Goal: Task Accomplishment & Management: Complete application form

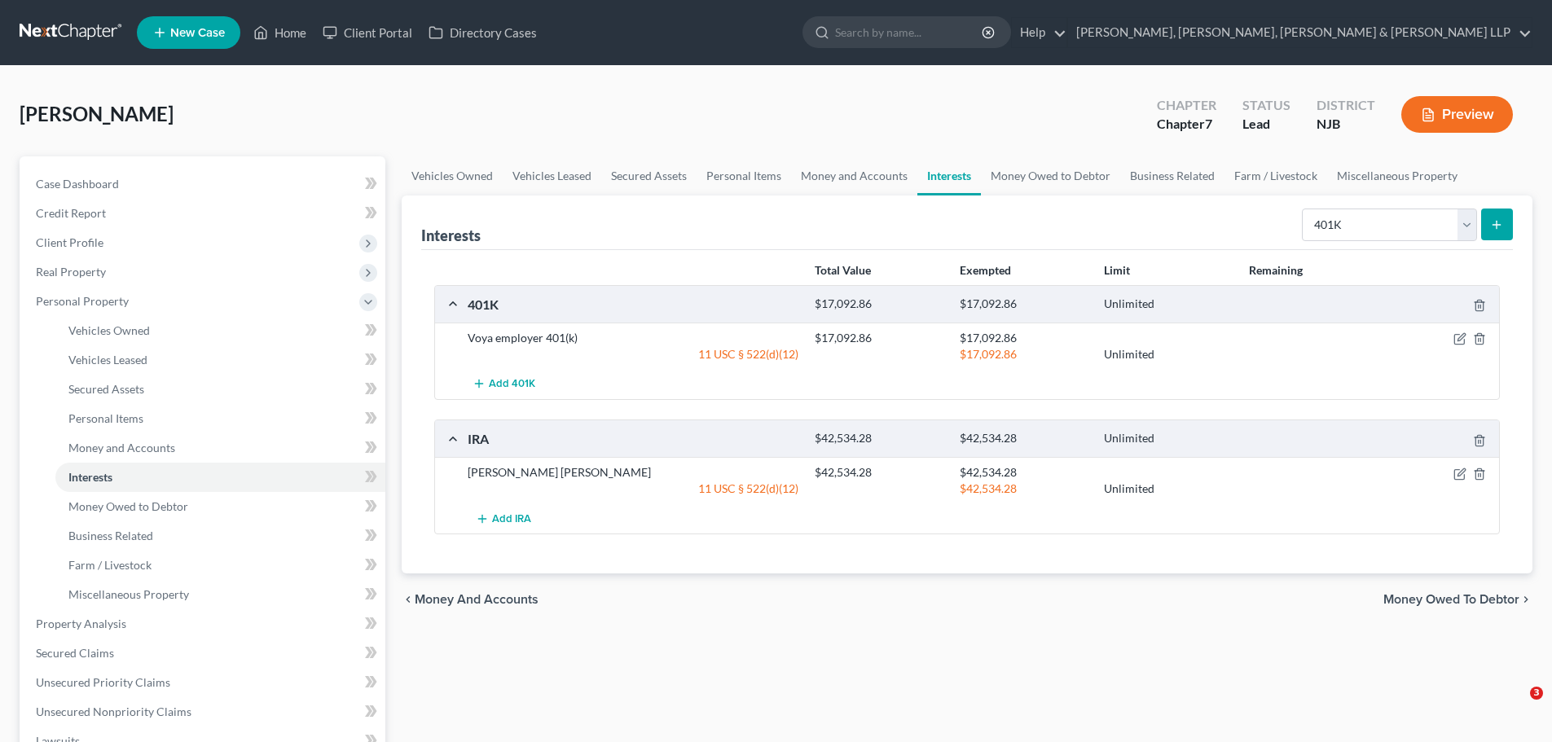
select select "401k"
click at [984, 27] on input "search" at bounding box center [909, 32] width 149 height 30
type input "[PERSON_NAME]"
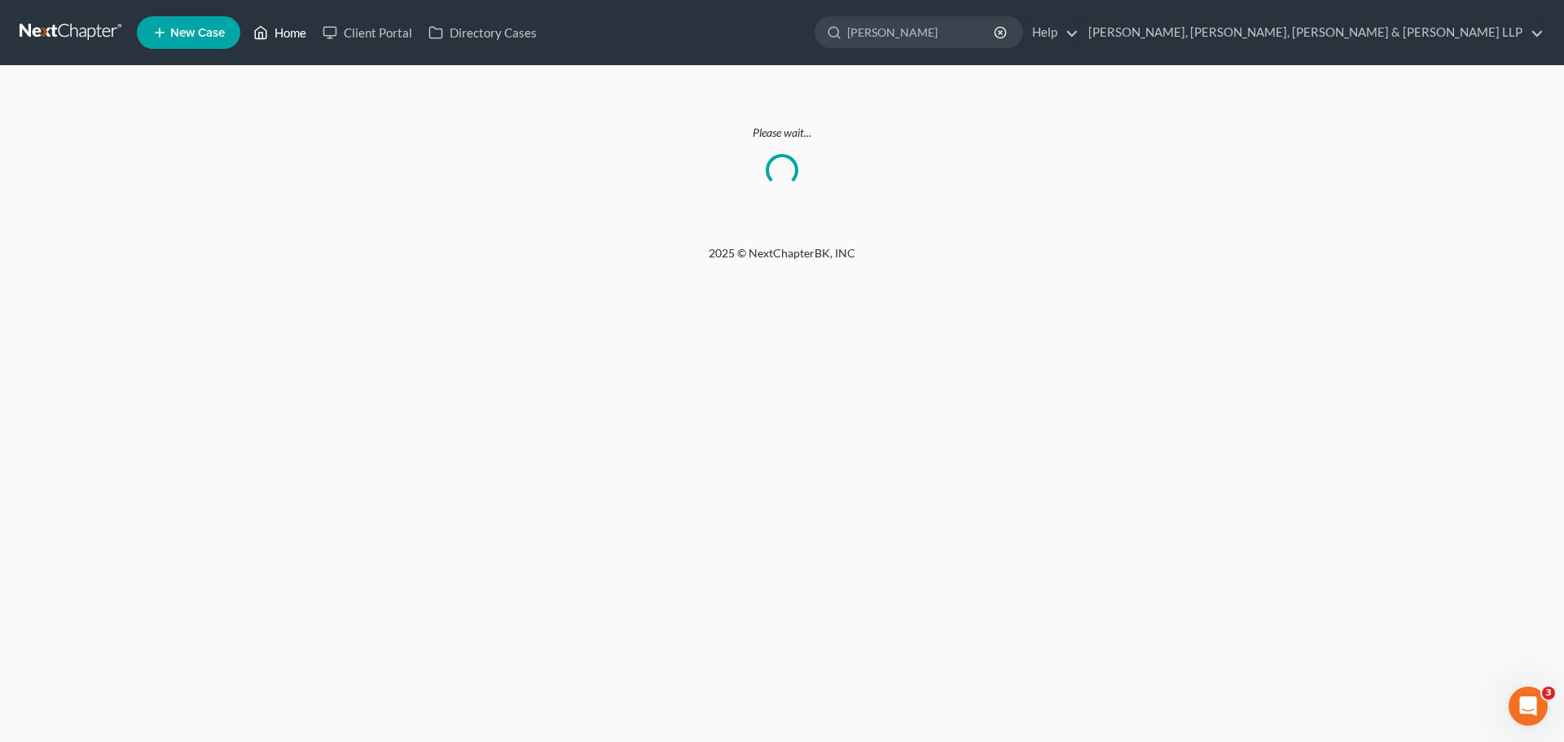
click at [285, 31] on link "Home" at bounding box center [279, 32] width 69 height 29
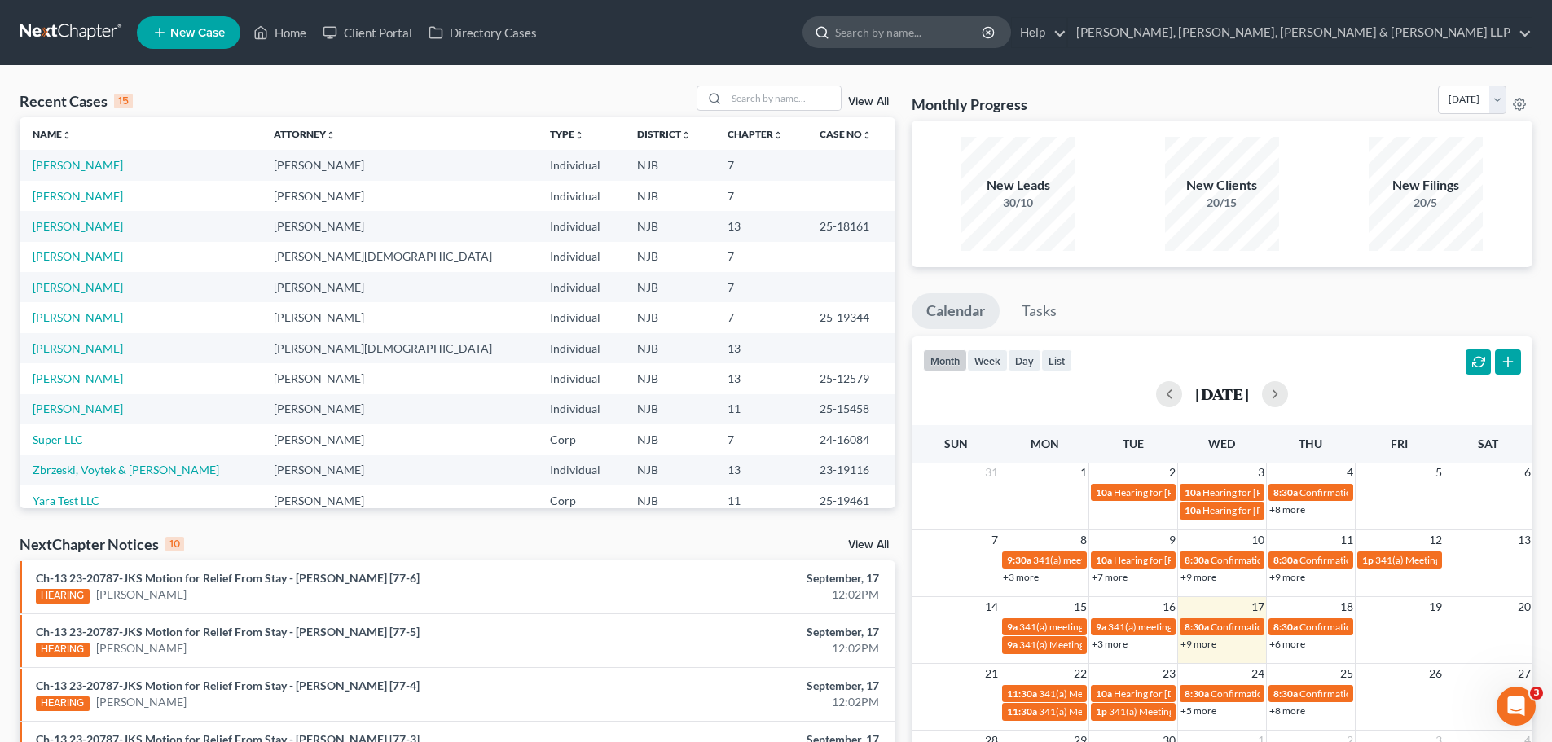
click at [984, 34] on input "search" at bounding box center [909, 32] width 149 height 30
type input "[PERSON_NAME]"
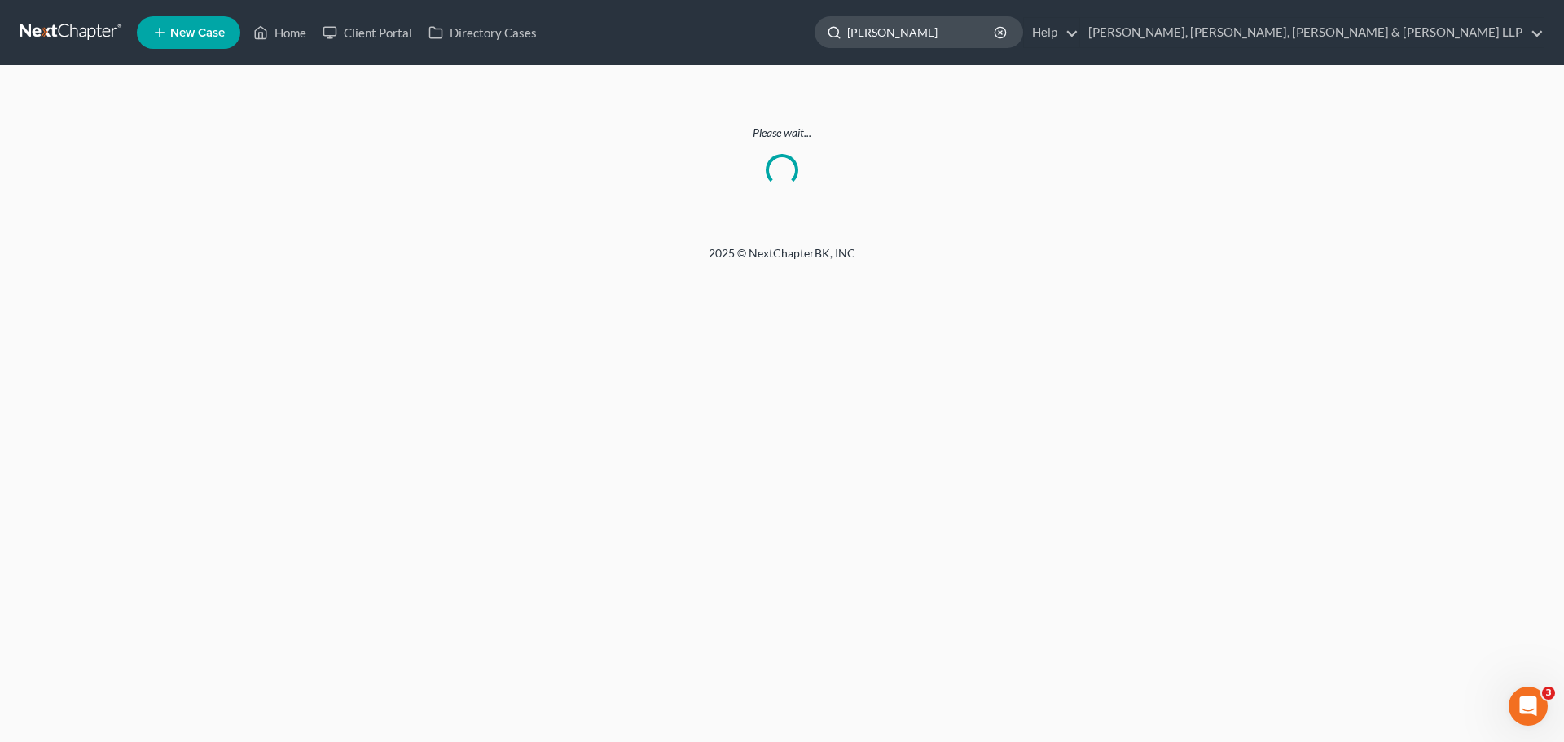
click at [996, 35] on input "[PERSON_NAME]" at bounding box center [921, 32] width 149 height 30
drag, startPoint x: 1087, startPoint y: 35, endPoint x: 1024, endPoint y: 316, distance: 287.9
click at [890, 156] on div "Home New Case Client Portal Directory Cases Scura Wigfield, [PERSON_NAME], [PER…" at bounding box center [782, 371] width 1564 height 742
type input "[PERSON_NAME]"
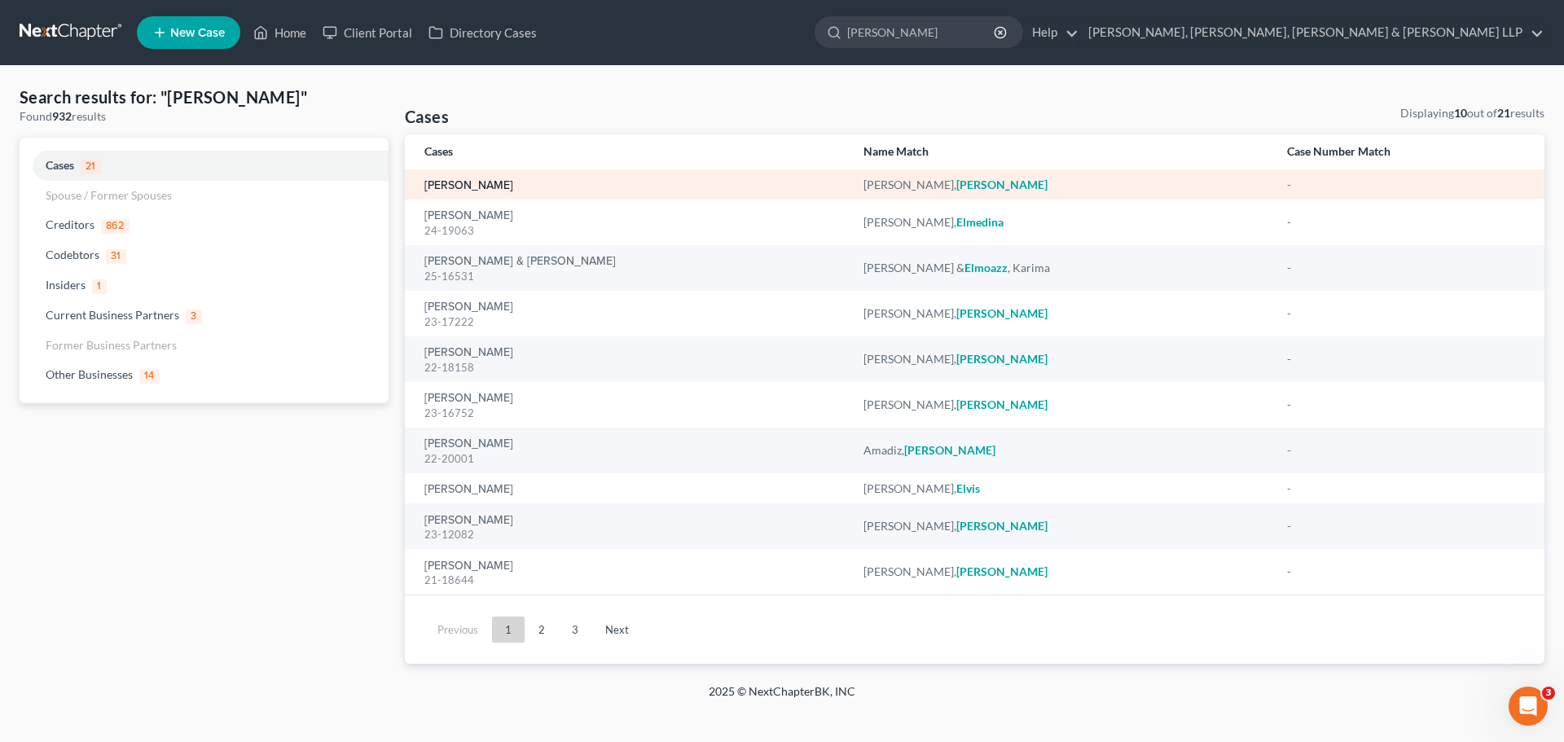
click at [479, 182] on link "[PERSON_NAME]" at bounding box center [468, 185] width 89 height 11
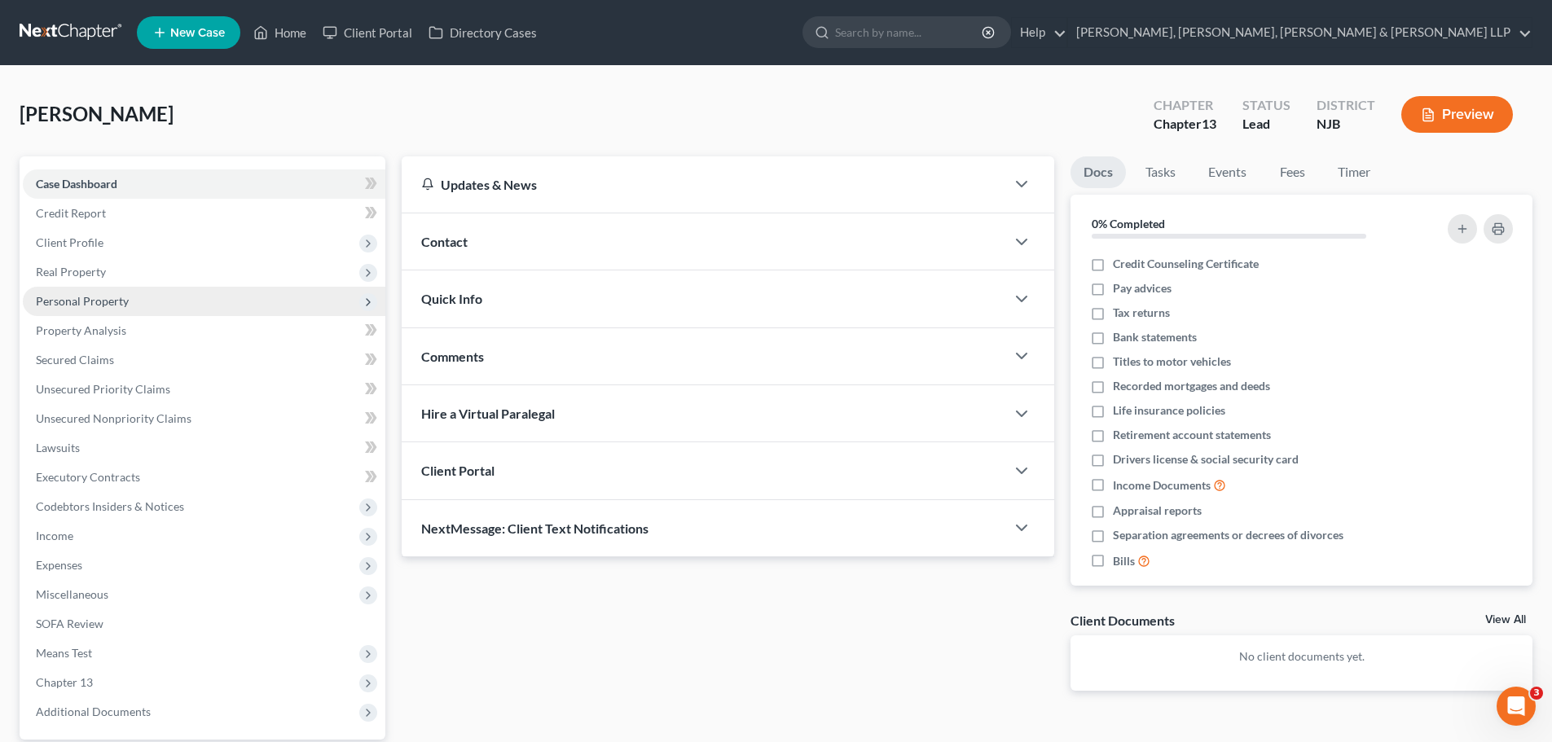
click at [99, 301] on span "Personal Property" at bounding box center [82, 301] width 93 height 14
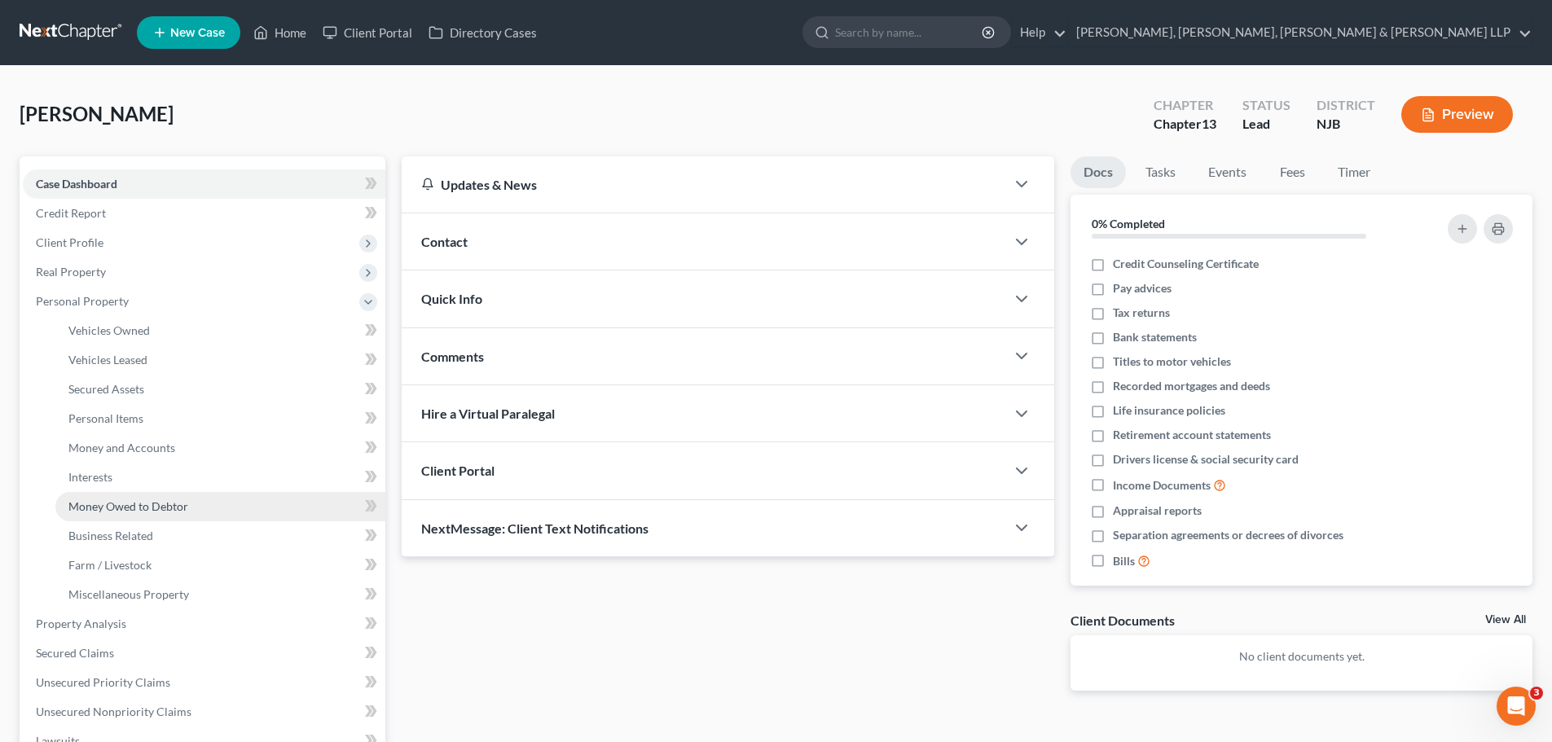
click at [125, 502] on span "Money Owed to Debtor" at bounding box center [128, 506] width 120 height 14
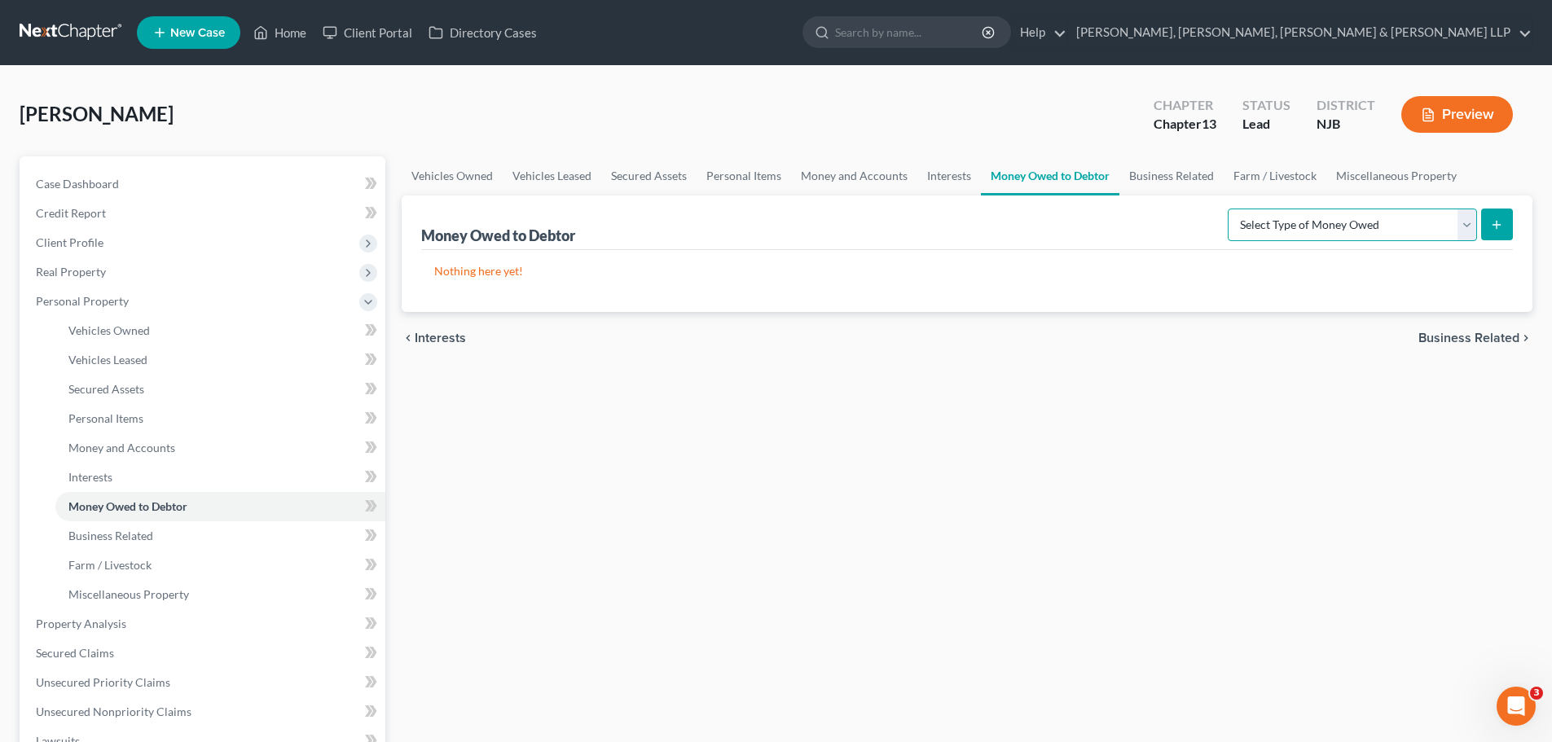
click at [1468, 234] on select "Select Type of Money Owed Accounts Receivable Alimony Child Support Claims Agai…" at bounding box center [1352, 225] width 249 height 33
select select "claims_against_third_parties"
click at [1230, 209] on select "Select Type of Money Owed Accounts Receivable Alimony Child Support Claims Agai…" at bounding box center [1352, 225] width 249 height 33
click at [1494, 234] on button "submit" at bounding box center [1497, 225] width 32 height 32
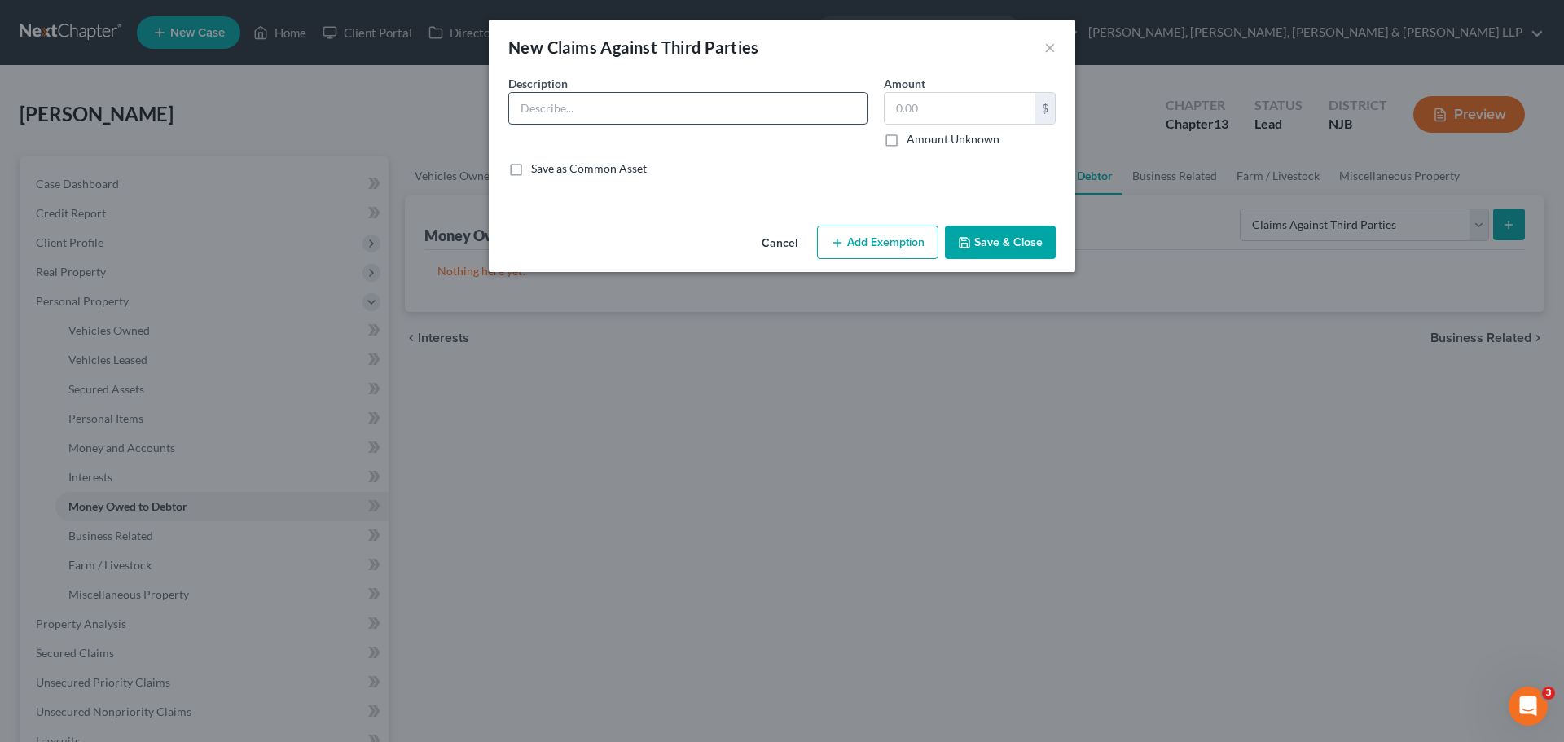
click at [635, 112] on input "text" at bounding box center [688, 108] width 358 height 31
type input "C"
click at [561, 103] on input "Potential claim related to [DATE] motor vehicle accident. No lawsuit filed." at bounding box center [688, 108] width 358 height 31
type input "Potential claims related to [DATE] motor vehicle accident. No lawsuit filed."
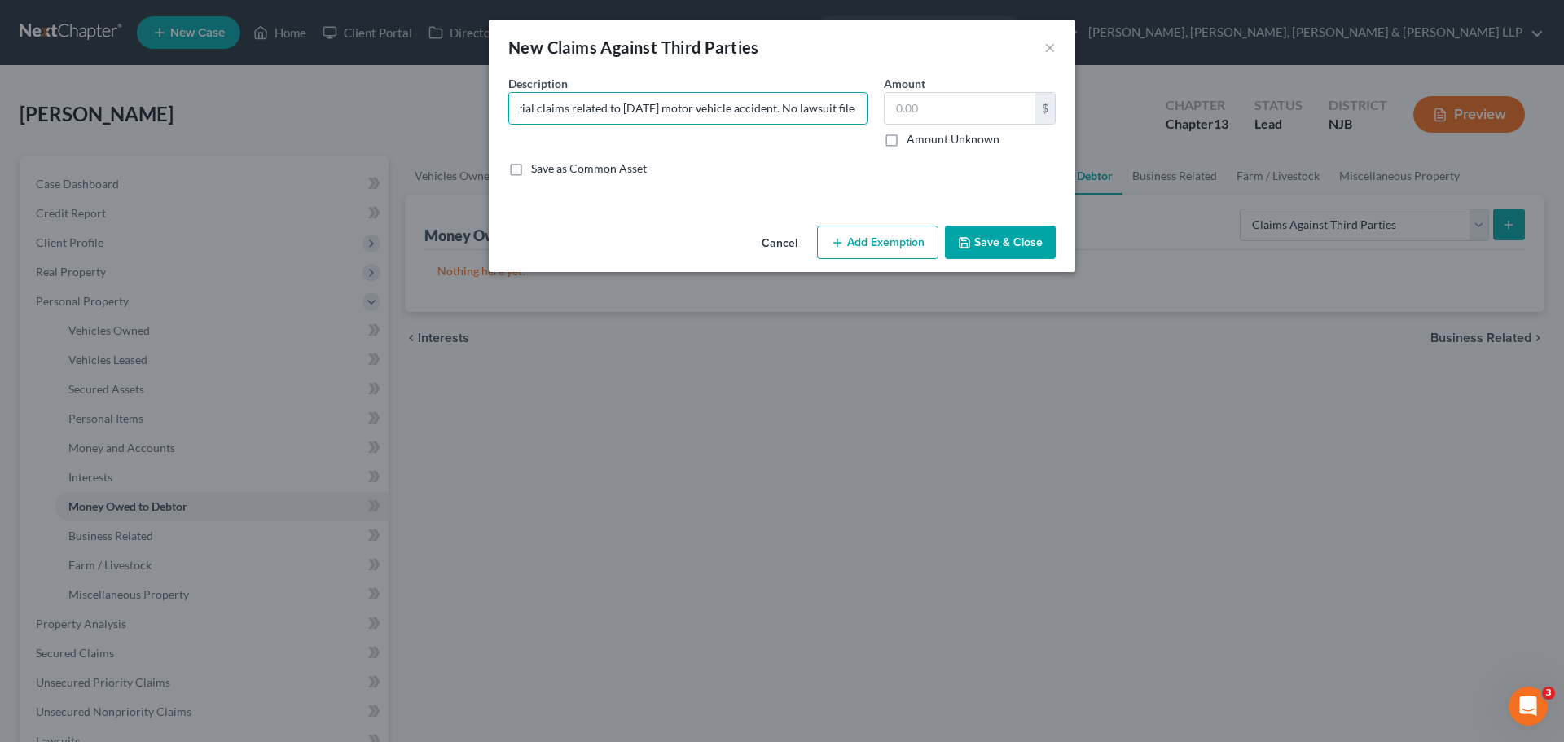
click at [907, 143] on label "Amount Unknown" at bounding box center [953, 139] width 93 height 16
click at [913, 142] on input "Amount Unknown" at bounding box center [918, 136] width 11 height 11
checkbox input "true"
type input "0.00"
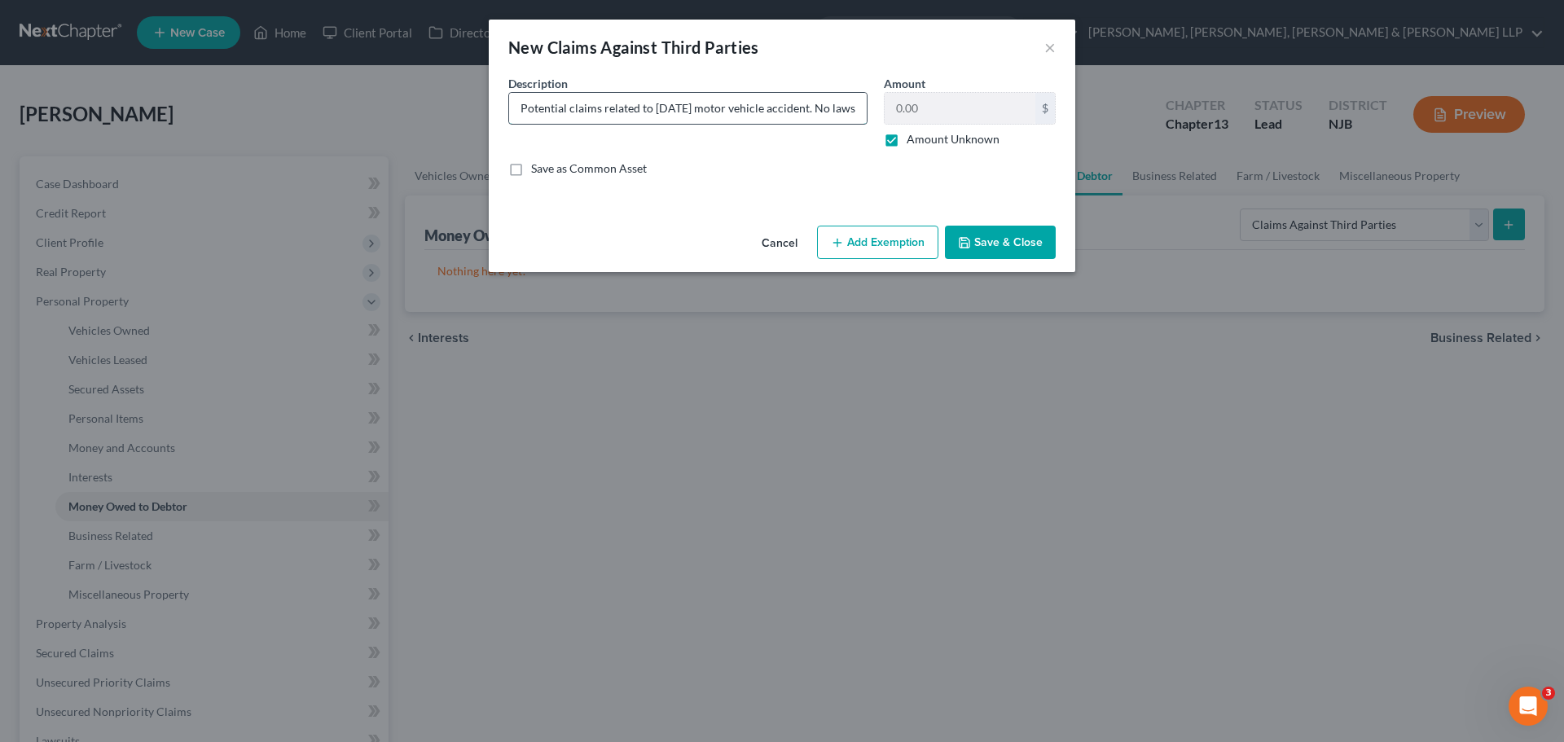
click at [751, 105] on input "Potential claims related to [DATE] motor vehicle accident. No lawsuit filed." at bounding box center [688, 108] width 358 height 31
click at [885, 239] on button "Add Exemption" at bounding box center [877, 243] width 121 height 34
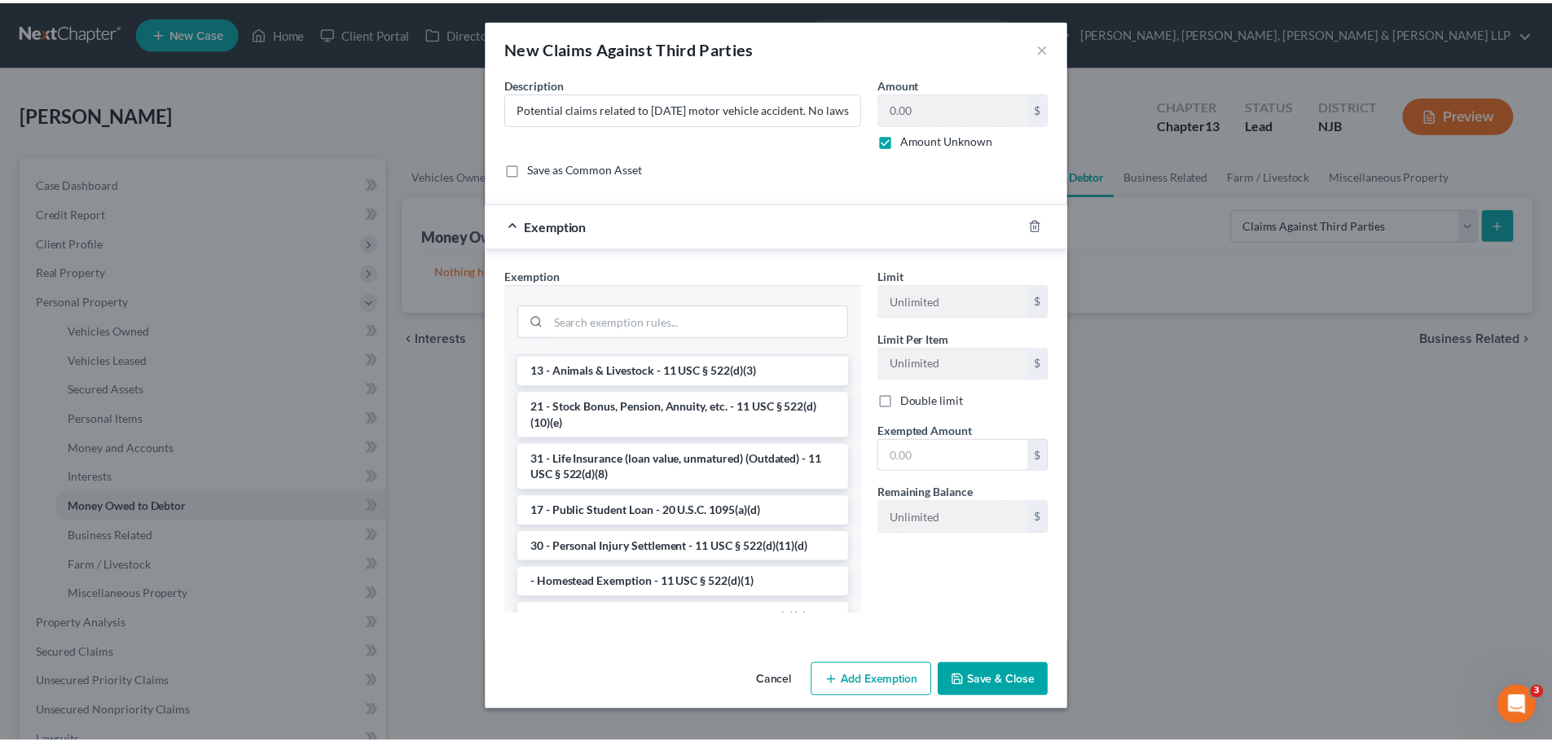
scroll to position [1303, 0]
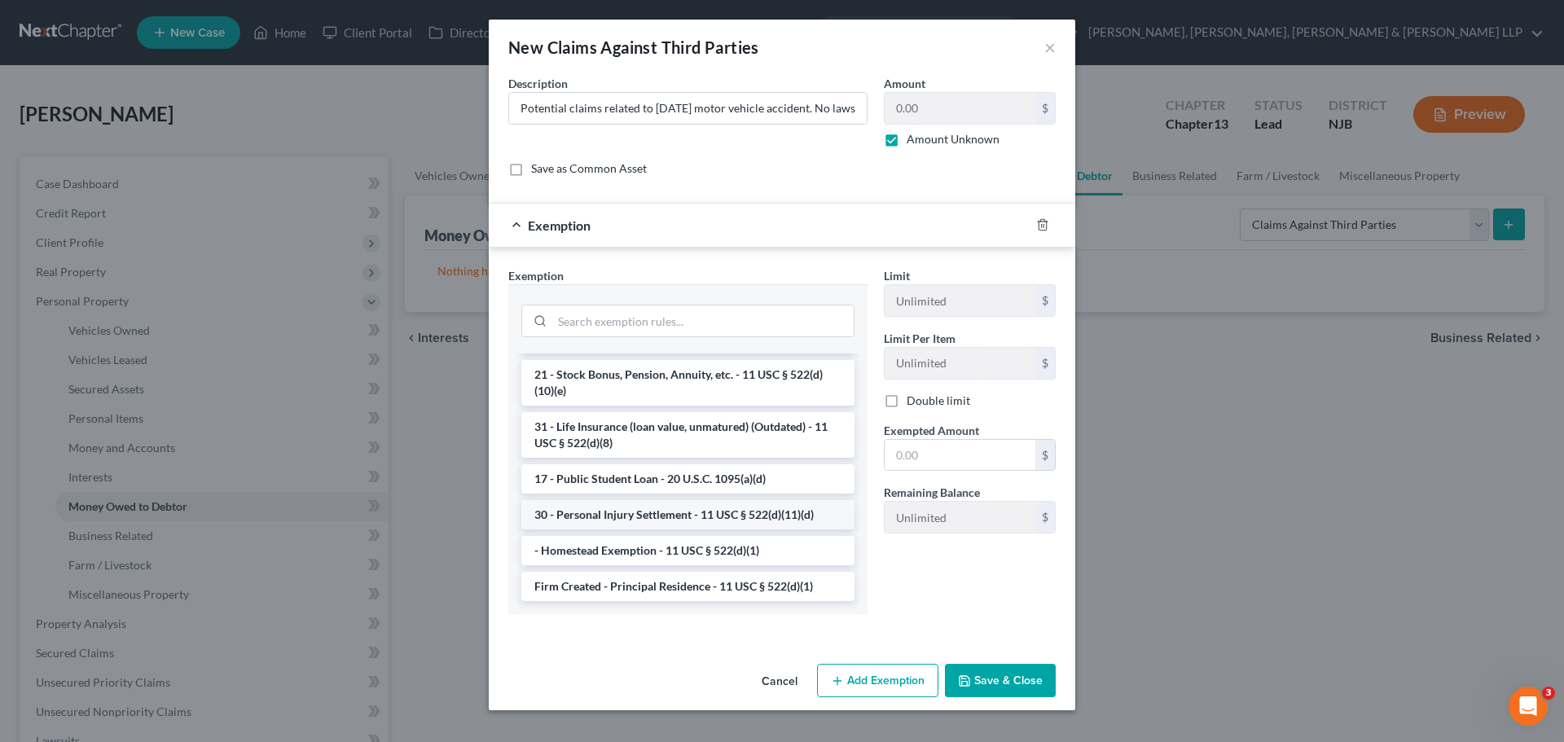
click at [701, 529] on li "30 - Personal Injury Settlement - 11 USC § 522(d)(11)(d)" at bounding box center [687, 514] width 333 height 29
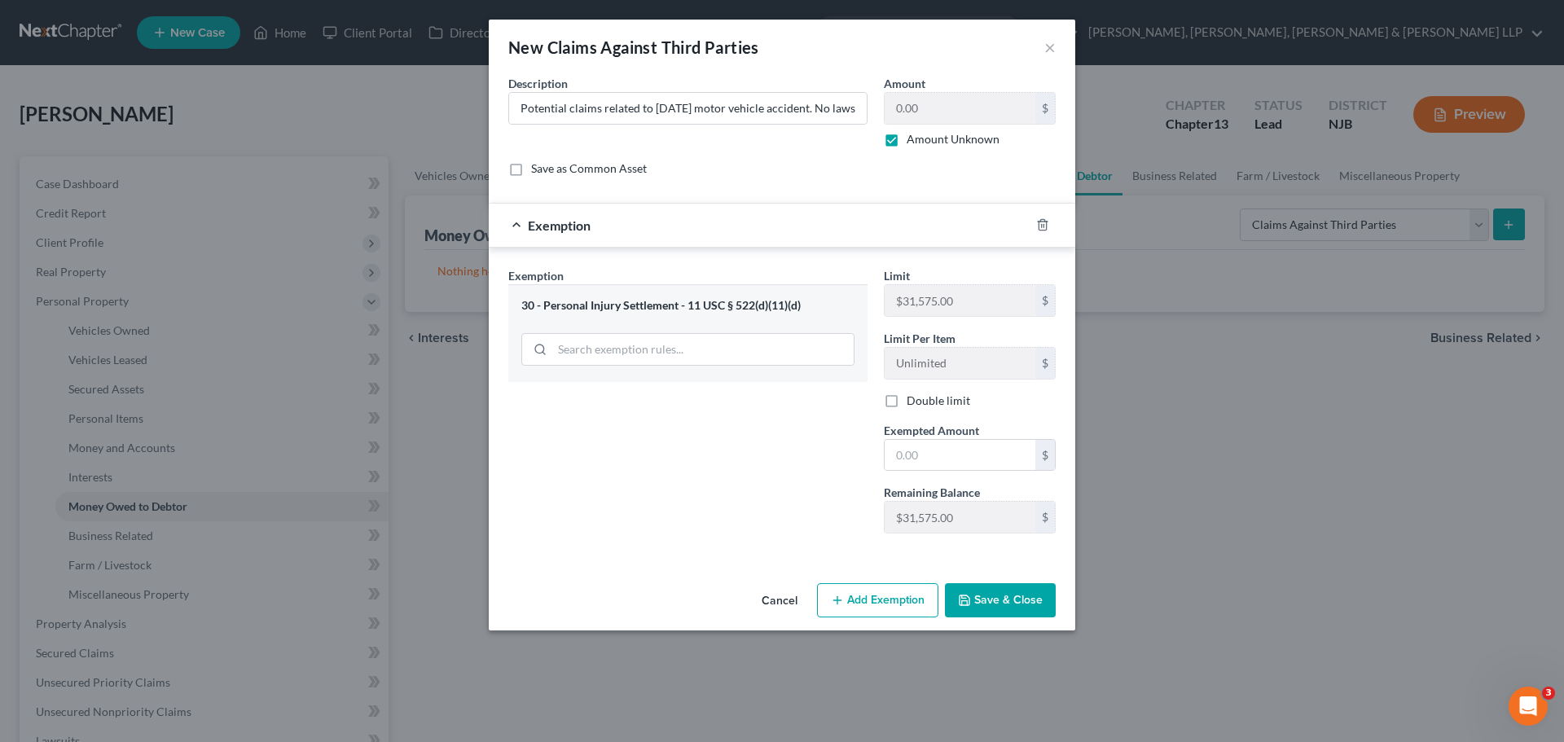
click at [982, 603] on button "Save & Close" at bounding box center [1000, 600] width 111 height 34
click at [928, 446] on input "text" at bounding box center [960, 455] width 151 height 31
type input "0.00"
click at [696, 446] on div "Exemption Set must be selected for CA. Exemption * 30 - Personal Injury Settlem…" at bounding box center [688, 406] width 376 height 279
click at [1026, 606] on button "Save & Close" at bounding box center [1000, 600] width 111 height 34
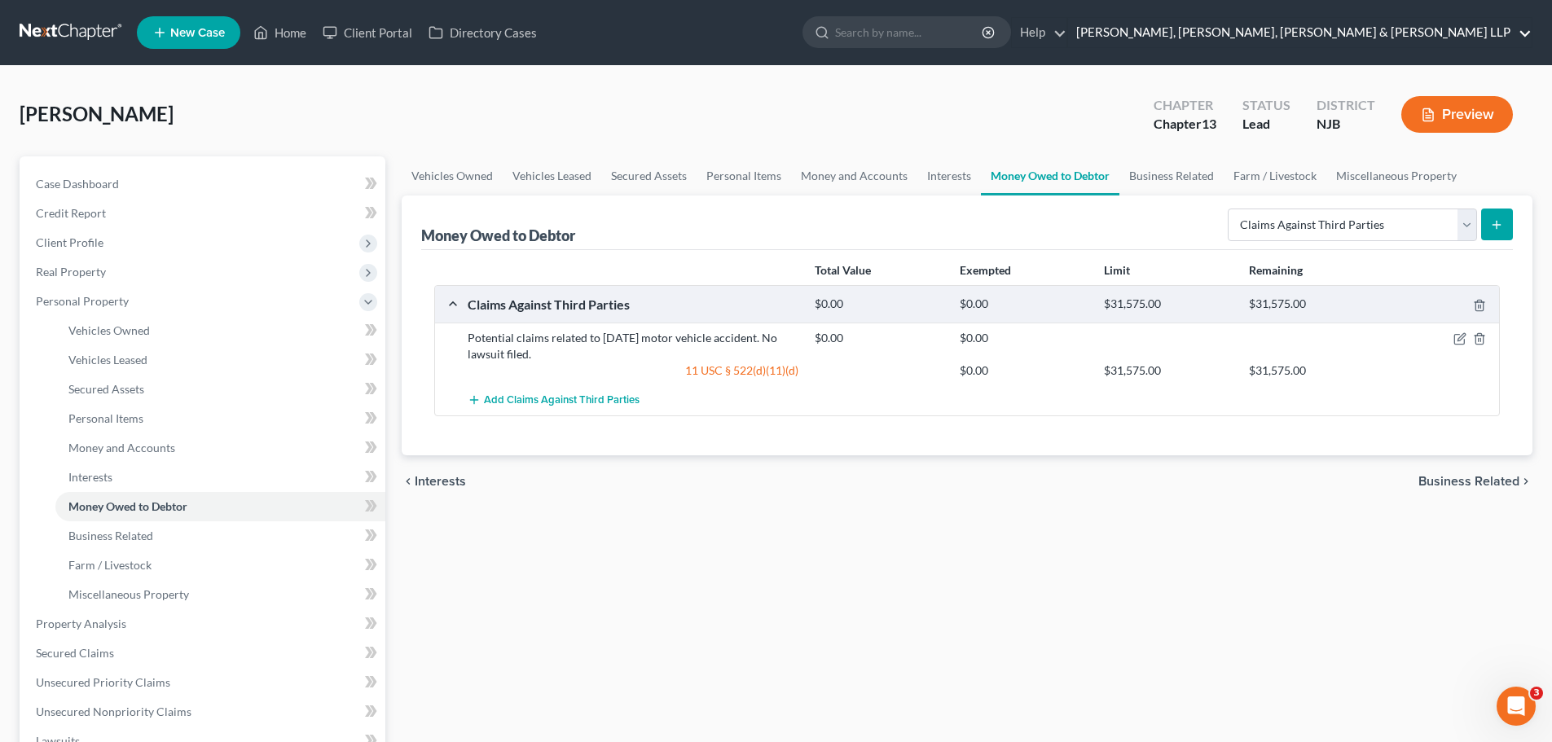
click at [1386, 33] on link "[PERSON_NAME], [PERSON_NAME], [PERSON_NAME] & [PERSON_NAME] LLP" at bounding box center [1299, 32] width 463 height 29
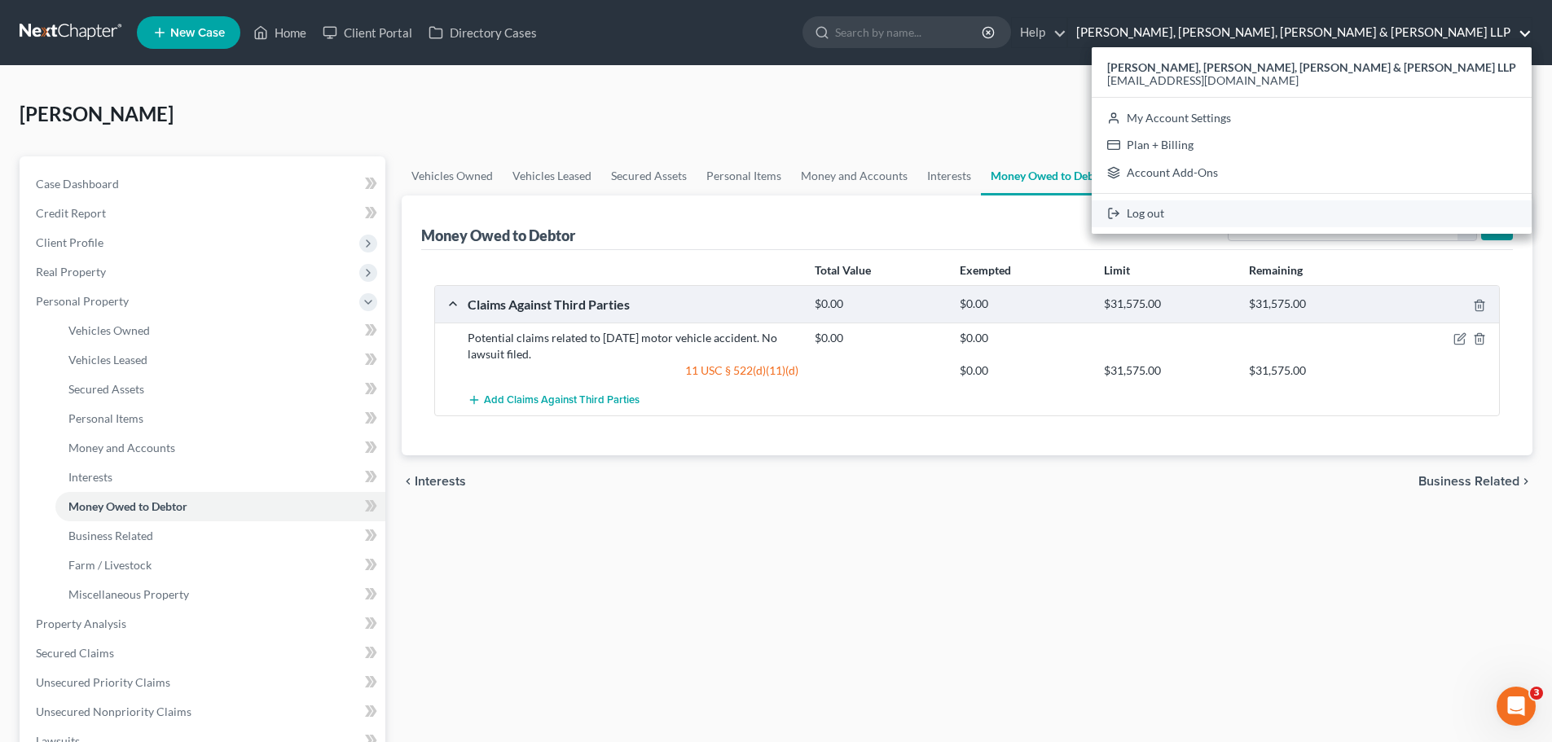
click at [1348, 207] on link "Log out" at bounding box center [1312, 214] width 440 height 28
